Goal: Transaction & Acquisition: Purchase product/service

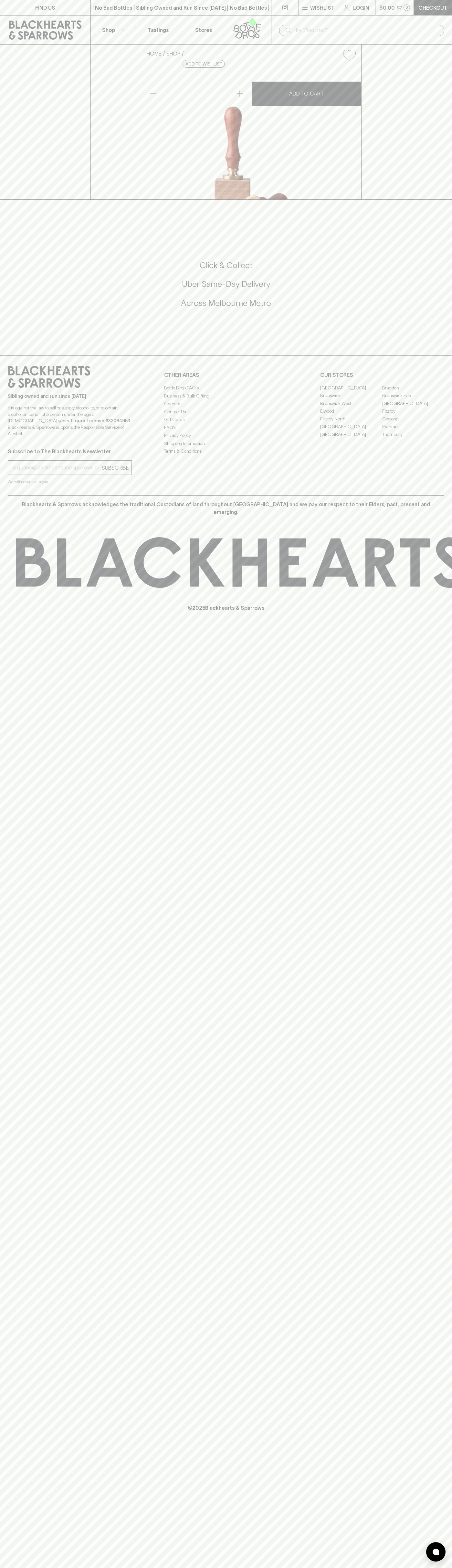
click at [350, 24] on div "​" at bounding box center [361, 30] width 165 height 12
click at [443, 309] on h5 "Across Melbourne Metro" at bounding box center [226, 303] width 436 height 10
click at [61, 1567] on html "FIND US | No Bad Bottles | Sibling Owned and Run Since [DATE] | No Bad Bottles …" at bounding box center [226, 784] width 452 height 1568
click at [11, 746] on div "FIND US | No Bad Bottles | Sibling Owned and Run Since [DATE] | No Bad Bottles …" at bounding box center [226, 784] width 452 height 1568
